Goal: Task Accomplishment & Management: Manage account settings

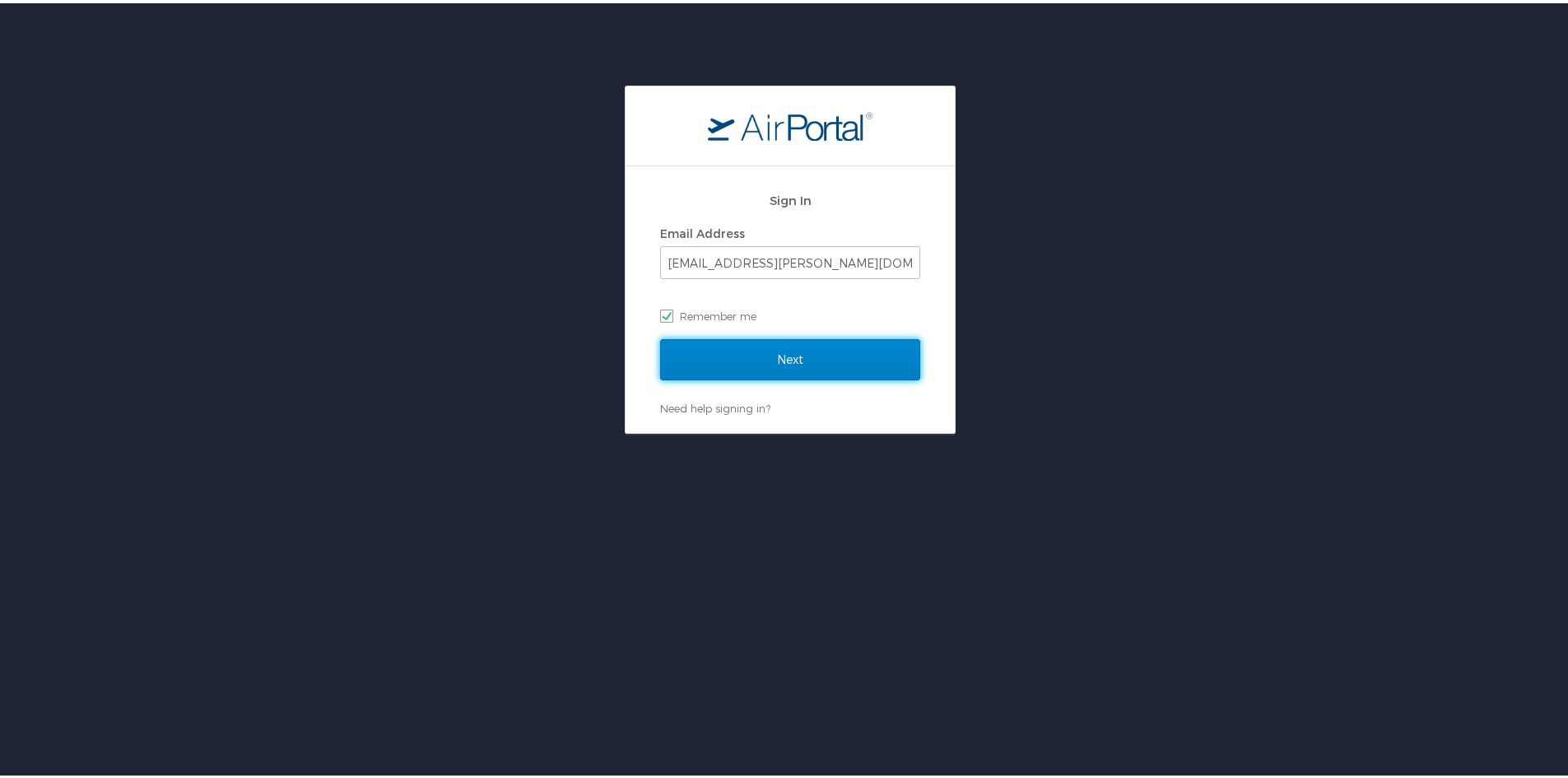
click at [786, 354] on input "Next" at bounding box center [791, 356] width 260 height 41
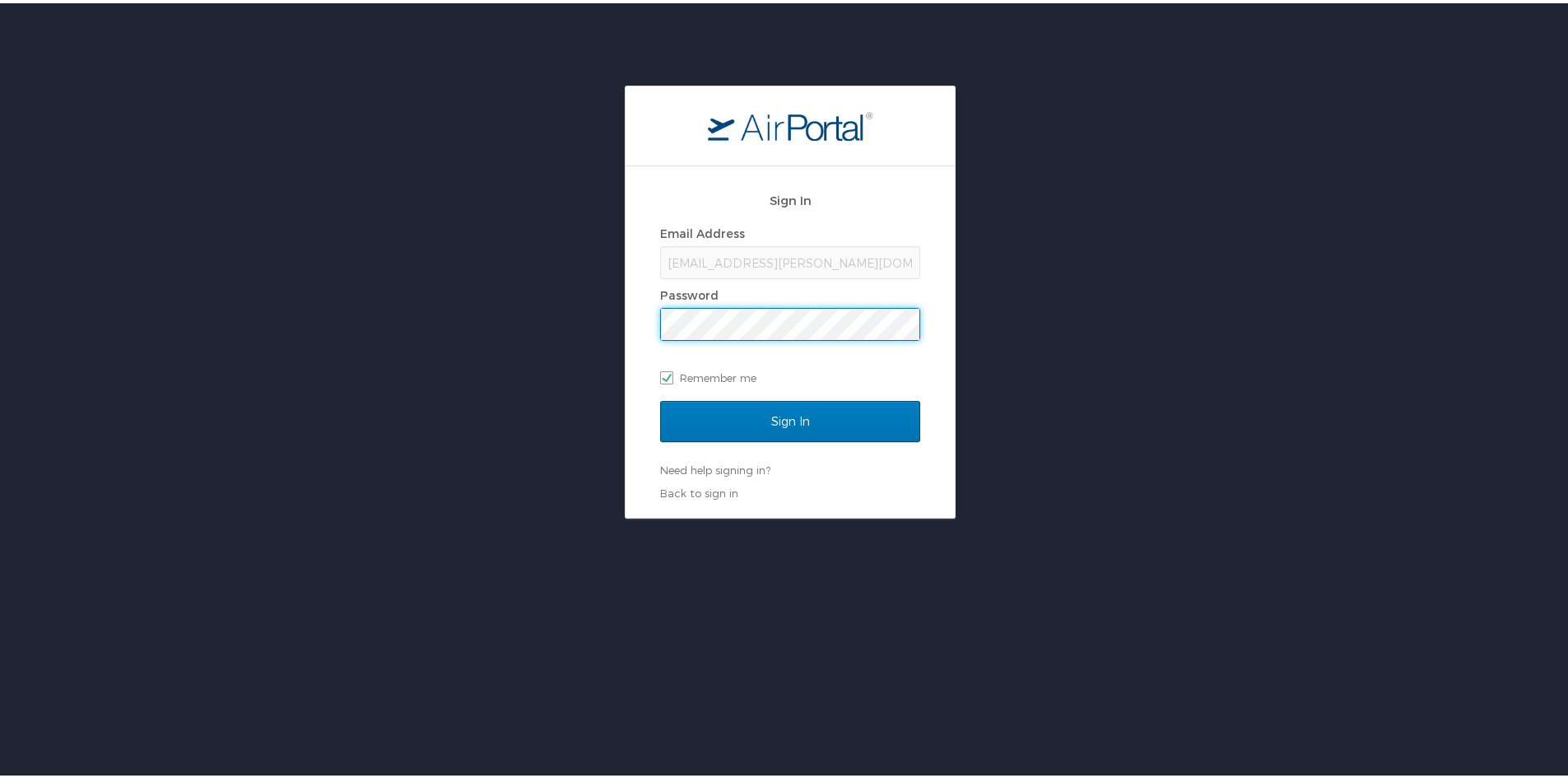
click at [661, 398] on input "Sign In" at bounding box center [791, 418] width 260 height 41
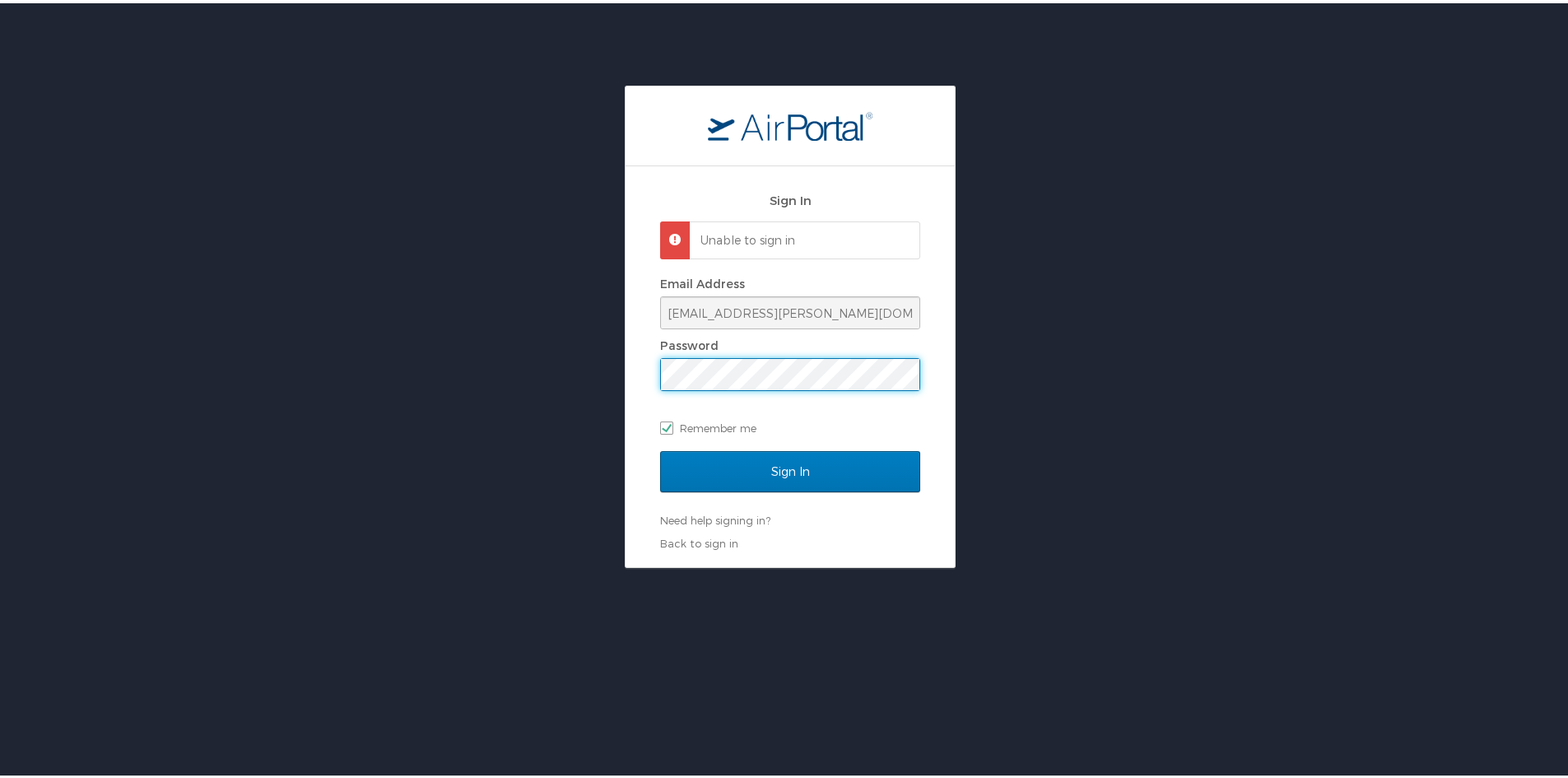
click at [596, 373] on div "Sign In Unable to sign in Email Address [EMAIL_ADDRESS][PERSON_NAME][DOMAIN_NAM…" at bounding box center [790, 323] width 1580 height 482
click at [661, 448] on input "Sign In" at bounding box center [791, 468] width 260 height 41
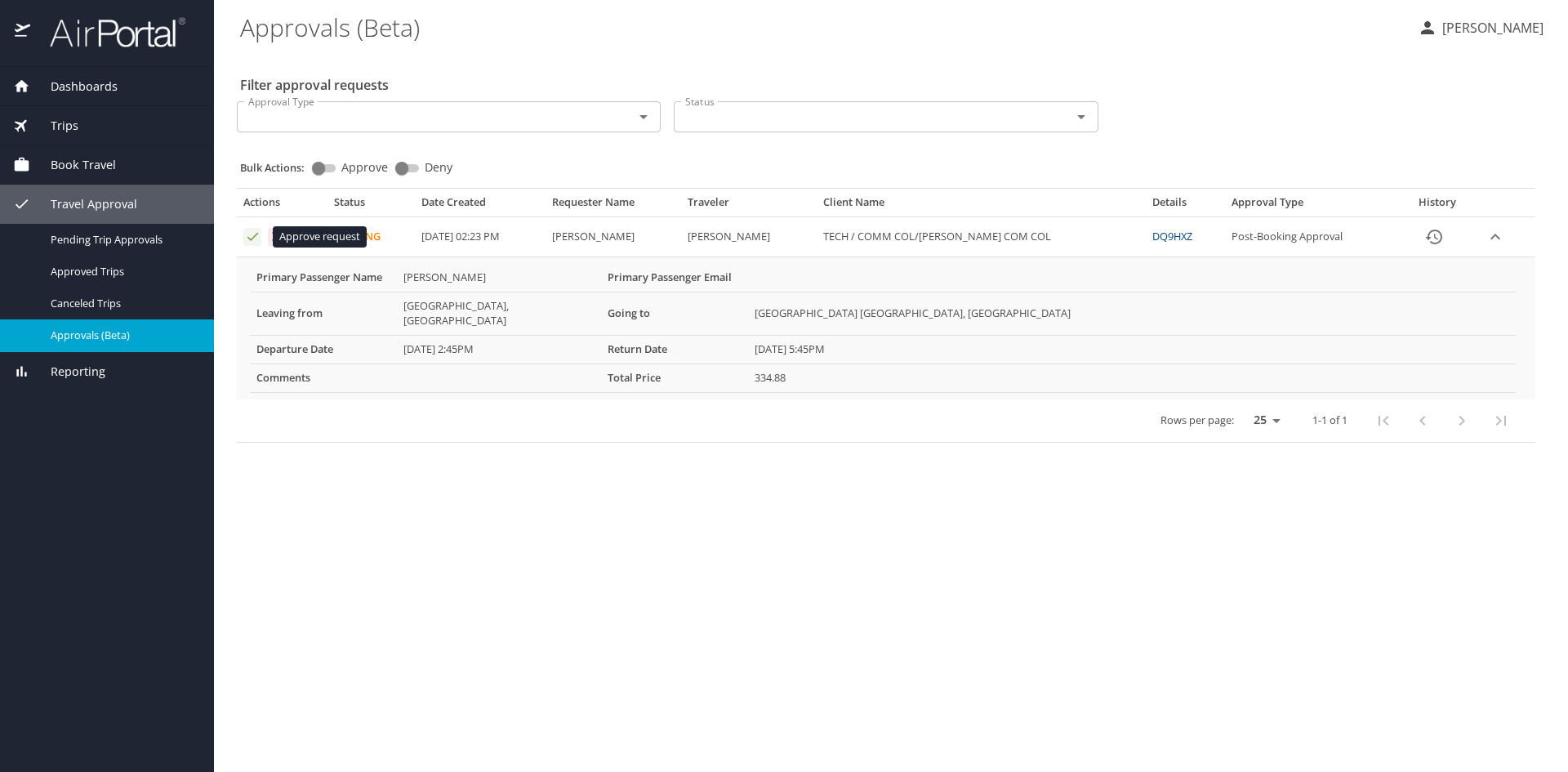
click at [258, 234] on icon "Approval table" at bounding box center [253, 236] width 16 height 16
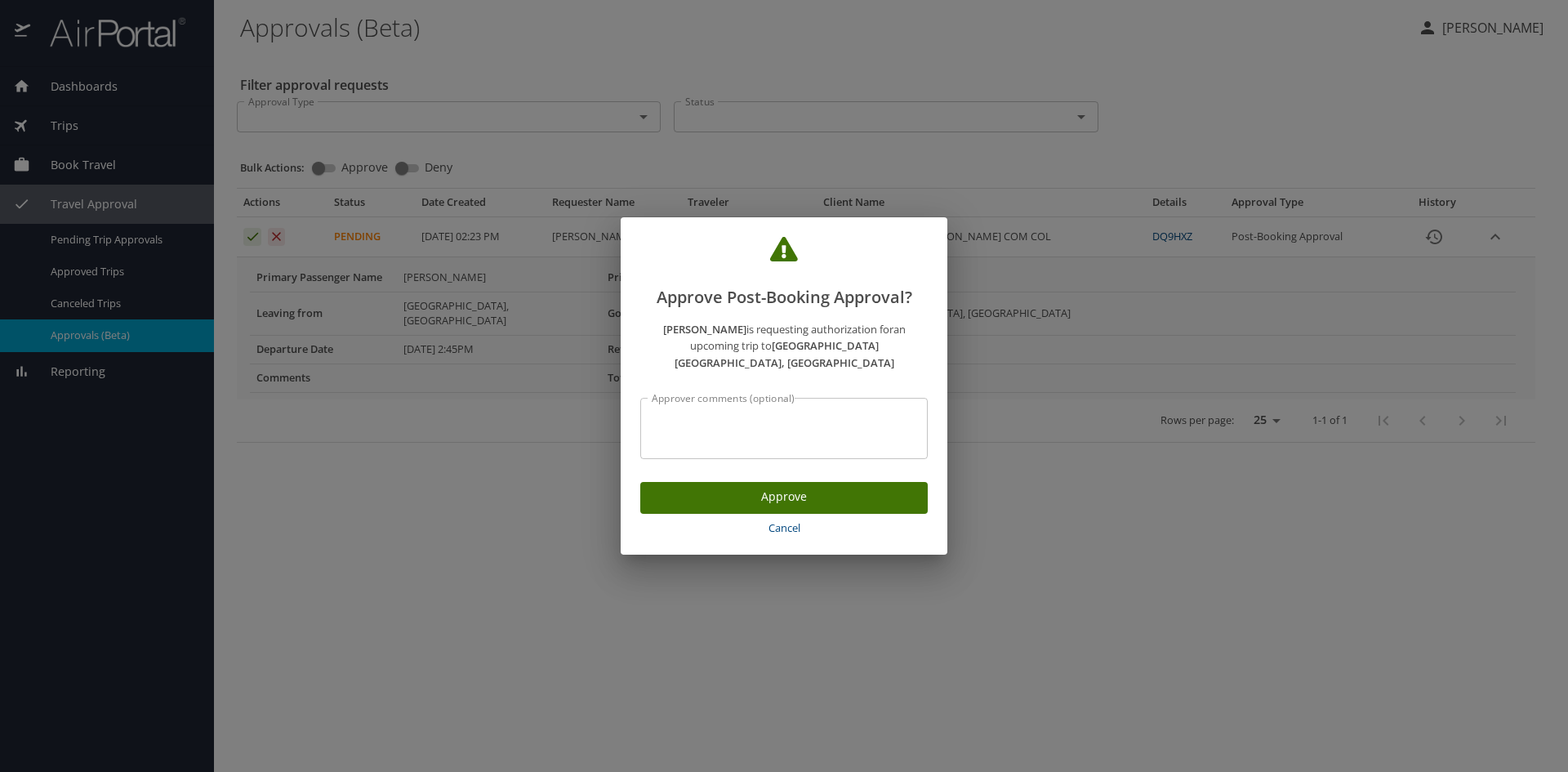
click at [791, 491] on span "Approve" at bounding box center [784, 497] width 261 height 20
